Goal: Task Accomplishment & Management: Use online tool/utility

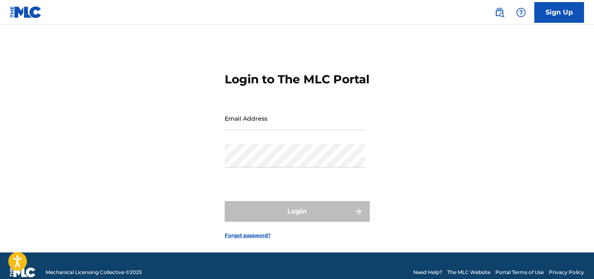
click at [280, 130] on input "Email Address" at bounding box center [295, 119] width 140 height 24
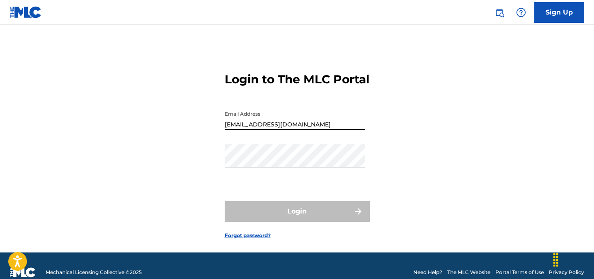
type input "[EMAIL_ADDRESS][DOMAIN_NAME]"
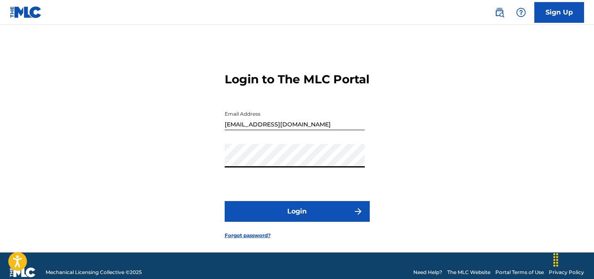
click at [225, 201] on button "Login" at bounding box center [297, 211] width 145 height 21
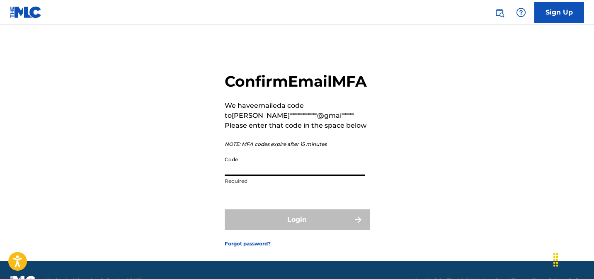
click at [308, 176] on input "Code" at bounding box center [295, 164] width 140 height 24
paste input "347249"
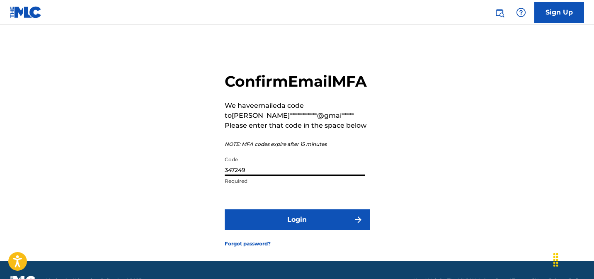
type input "347249"
click at [302, 230] on button "Login" at bounding box center [297, 219] width 145 height 21
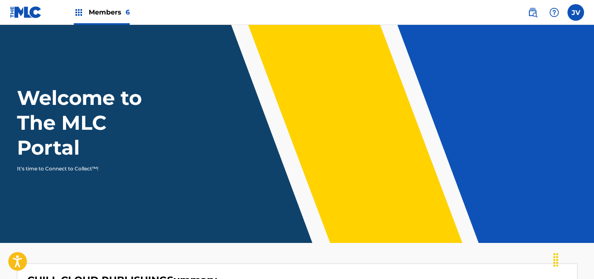
click at [96, 10] on span "Members 6" at bounding box center [109, 12] width 41 height 10
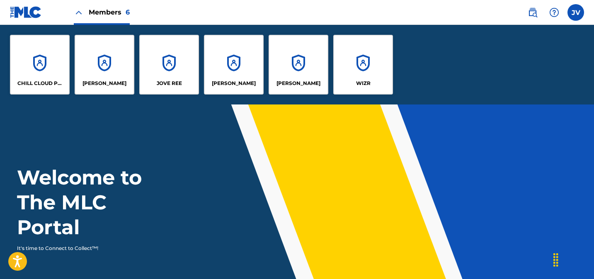
click at [54, 56] on div "CHILL CLOUD PUBLISHING" at bounding box center [40, 65] width 60 height 60
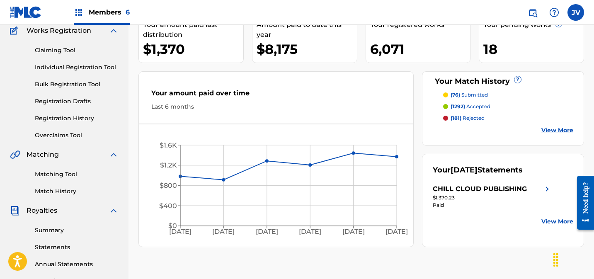
scroll to position [36, 0]
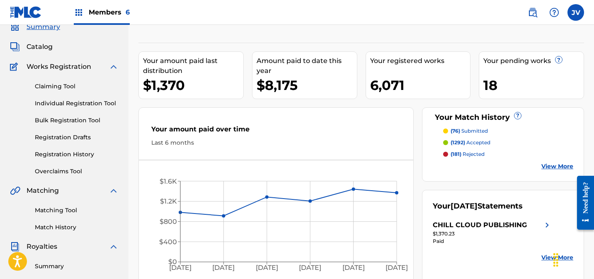
click at [59, 85] on link "Claiming Tool" at bounding box center [77, 86] width 84 height 9
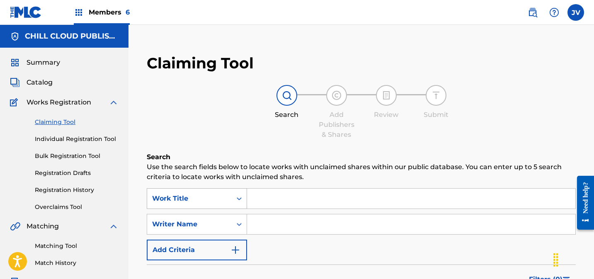
click at [211, 202] on div "Work Title" at bounding box center [197, 198] width 100 height 21
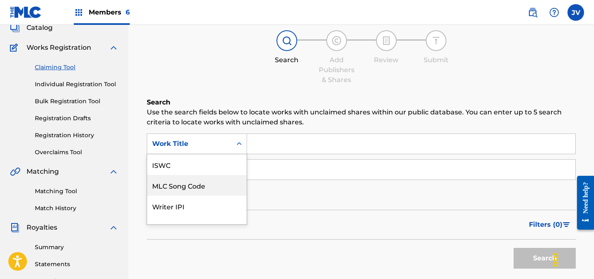
drag, startPoint x: 193, startPoint y: 185, endPoint x: 197, endPoint y: 182, distance: 4.6
click at [193, 185] on div "MLC Song Code" at bounding box center [197, 185] width 100 height 21
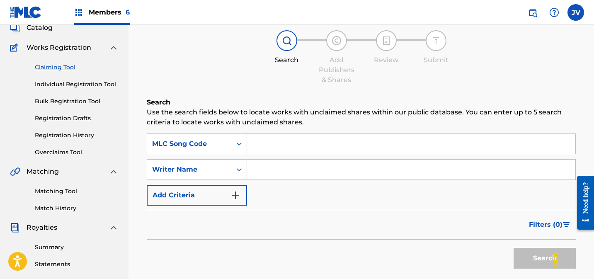
click at [274, 140] on input "Search Form" at bounding box center [411, 144] width 328 height 20
paste input "AD6R0A"
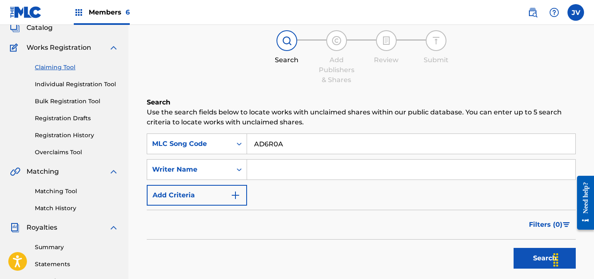
type input "AD6R0A"
drag, startPoint x: 531, startPoint y: 258, endPoint x: 507, endPoint y: 229, distance: 37.8
click at [531, 258] on button "Search" at bounding box center [545, 258] width 62 height 21
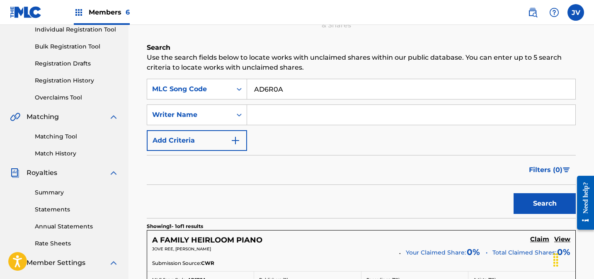
scroll to position [216, 0]
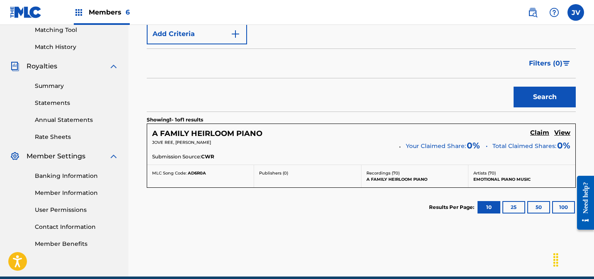
click at [538, 132] on h5 "Claim" at bounding box center [539, 133] width 19 height 8
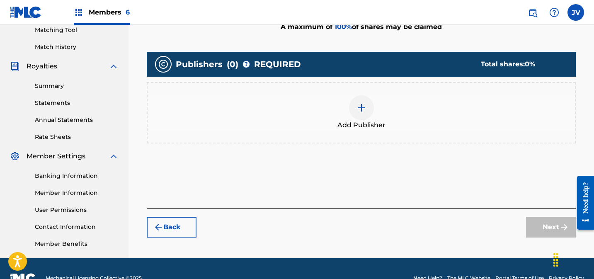
click at [359, 101] on div at bounding box center [361, 107] width 25 height 25
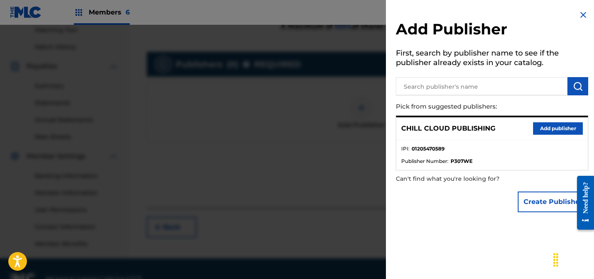
click at [538, 128] on button "Add publisher" at bounding box center [558, 128] width 50 height 12
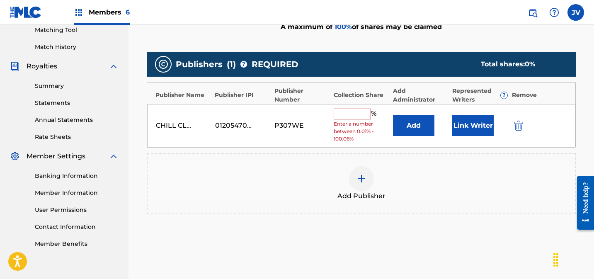
click at [337, 113] on input "text" at bounding box center [352, 114] width 37 height 11
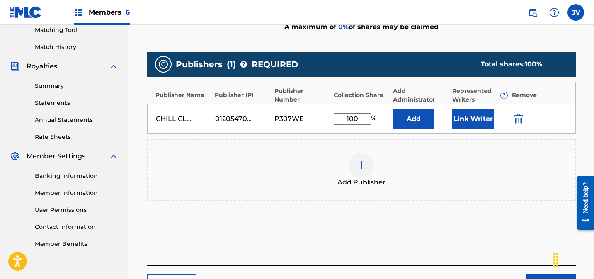
type input "100"
click at [475, 116] on button "Link Writer" at bounding box center [472, 119] width 41 height 21
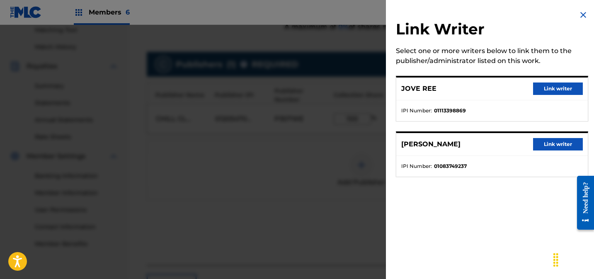
click at [544, 93] on button "Link writer" at bounding box center [558, 89] width 50 height 12
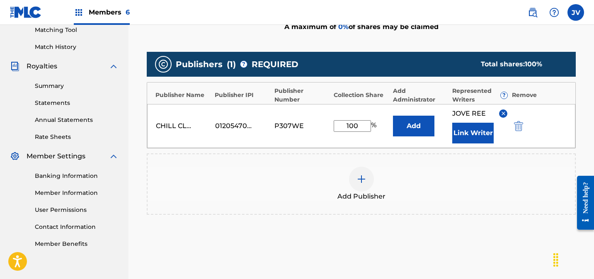
click at [477, 137] on button "Link Writer" at bounding box center [472, 133] width 41 height 21
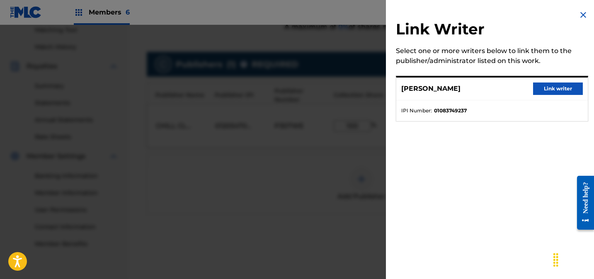
drag, startPoint x: 557, startPoint y: 90, endPoint x: 553, endPoint y: 93, distance: 4.8
click at [557, 90] on button "Link writer" at bounding box center [558, 89] width 50 height 12
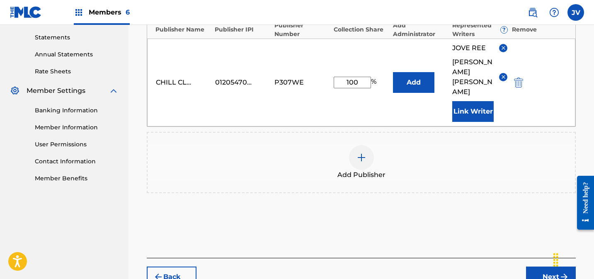
scroll to position [318, 0]
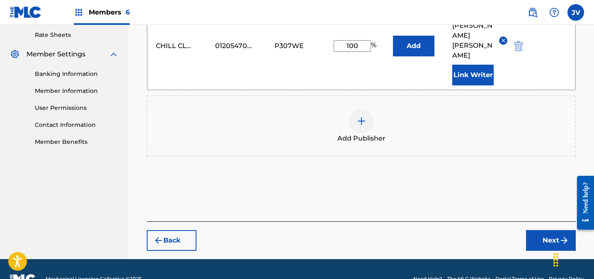
drag, startPoint x: 518, startPoint y: 214, endPoint x: 538, endPoint y: 217, distance: 20.2
click at [518, 221] on div "Back Next" at bounding box center [361, 235] width 429 height 29
click at [538, 230] on button "Next" at bounding box center [551, 240] width 50 height 21
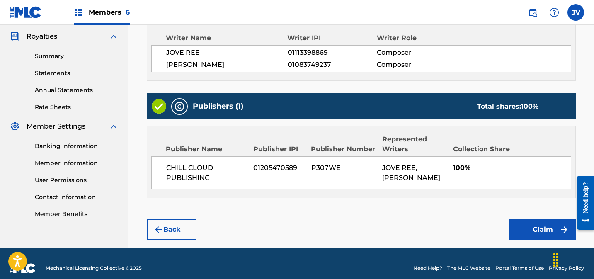
scroll to position [254, 0]
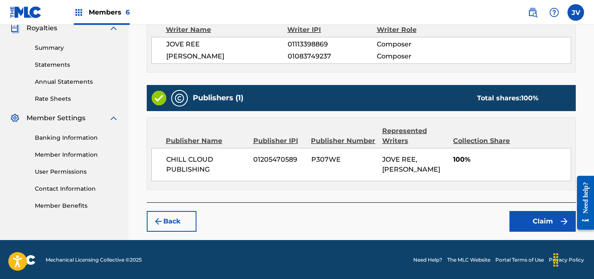
click at [534, 221] on button "Claim" at bounding box center [543, 221] width 66 height 21
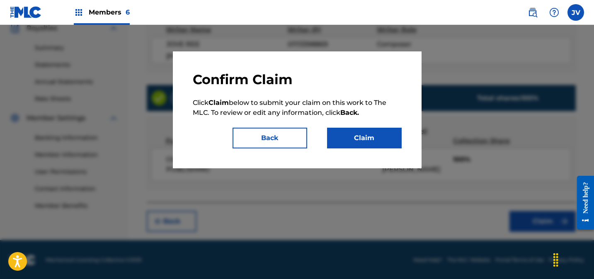
click at [361, 136] on button "Claim" at bounding box center [364, 138] width 75 height 21
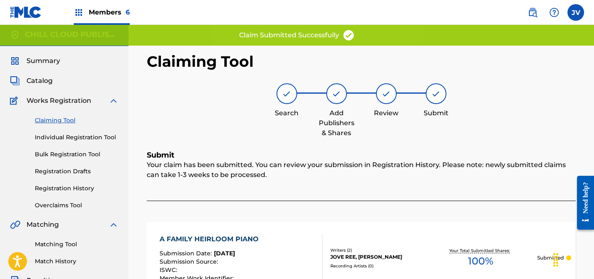
scroll to position [0, 0]
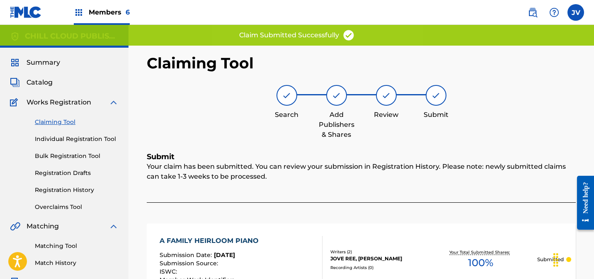
drag, startPoint x: 50, startPoint y: 120, endPoint x: 55, endPoint y: 121, distance: 4.6
click at [50, 120] on link "Claiming Tool" at bounding box center [77, 122] width 84 height 9
